Goal: Find specific page/section: Find specific page/section

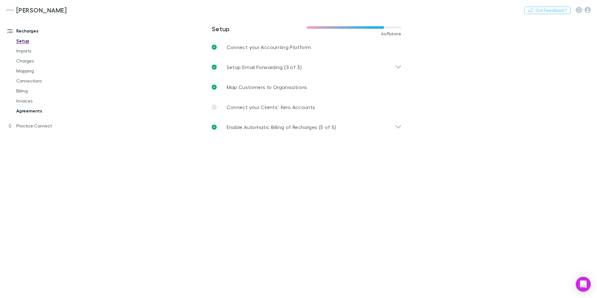
click at [27, 111] on link "Agreements" at bounding box center [47, 111] width 74 height 10
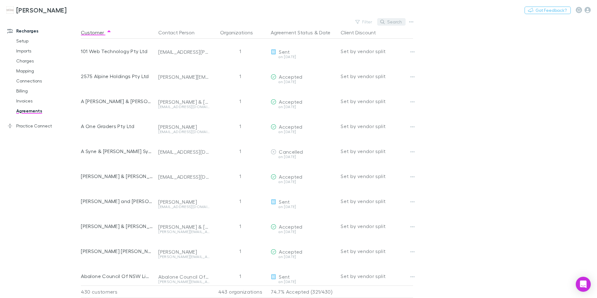
click at [392, 20] on button "Search" at bounding box center [391, 21] width 28 height 7
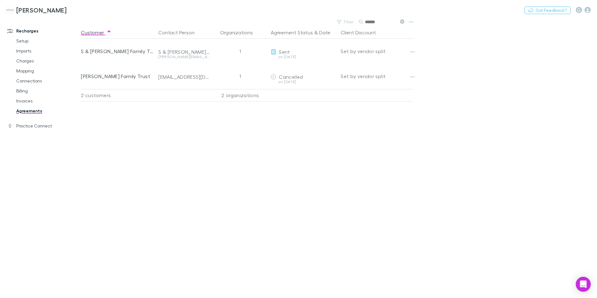
type input "******"
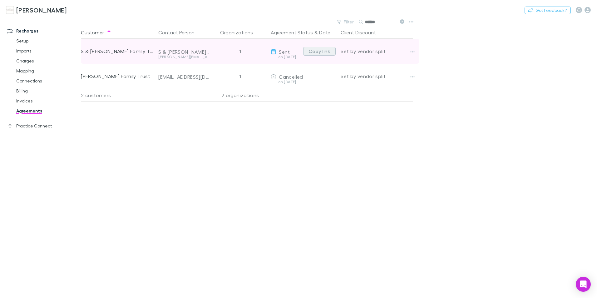
click at [322, 50] on button "Copy link" at bounding box center [319, 51] width 32 height 9
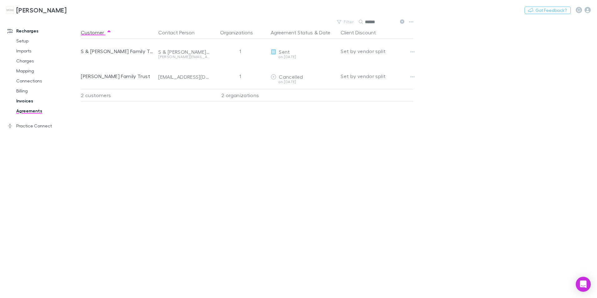
drag, startPoint x: 21, startPoint y: 102, endPoint x: 25, endPoint y: 100, distance: 4.3
click at [21, 102] on link "Invoices" at bounding box center [47, 101] width 74 height 10
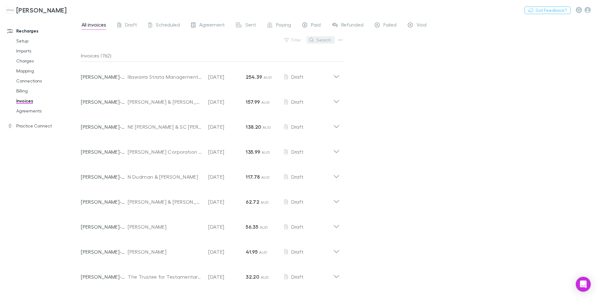
click at [322, 38] on button "Search" at bounding box center [320, 39] width 28 height 7
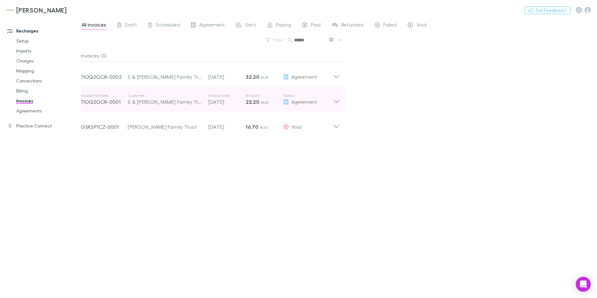
type input "******"
click at [338, 99] on icon at bounding box center [336, 99] width 7 height 12
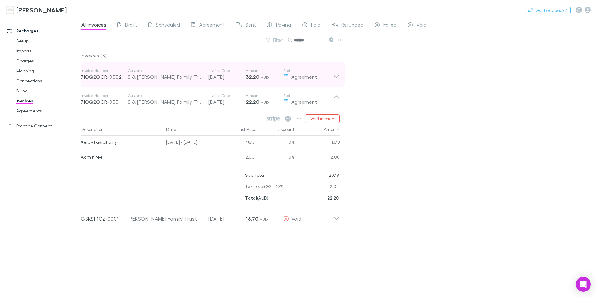
click at [340, 73] on icon at bounding box center [336, 74] width 7 height 12
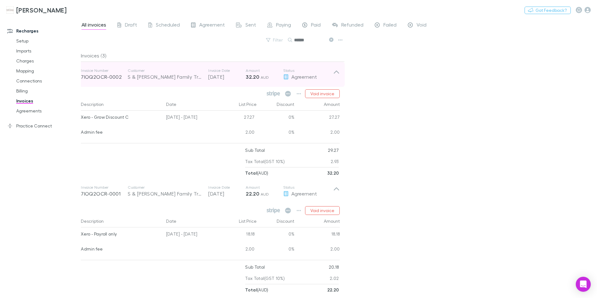
click at [337, 68] on icon at bounding box center [336, 74] width 7 height 12
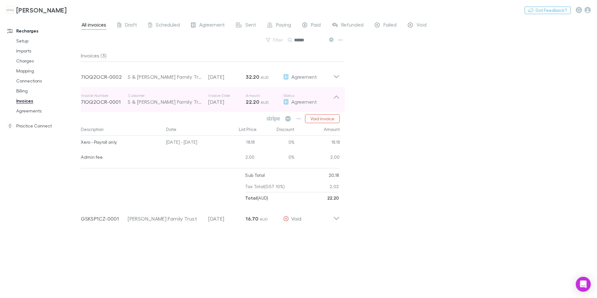
click at [336, 96] on icon at bounding box center [336, 99] width 7 height 12
